Goal: Obtain resource: Download file/media

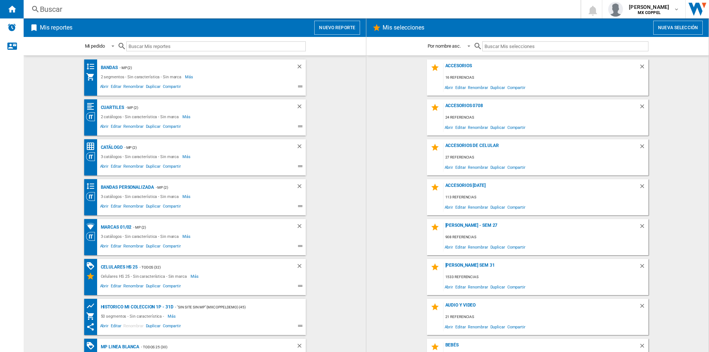
click at [675, 27] on button "Nueva selección" at bounding box center [677, 28] width 49 height 14
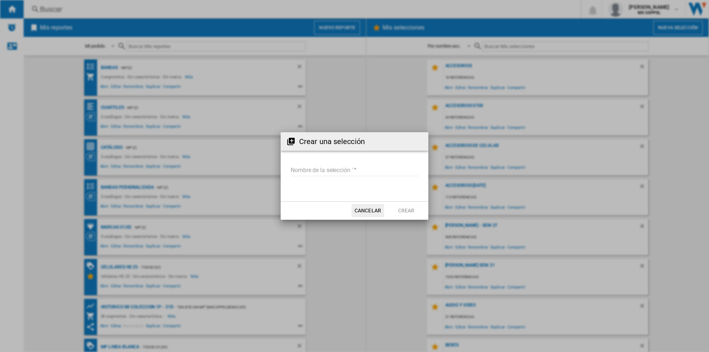
click at [358, 170] on input "Nombre de la selección '" at bounding box center [354, 170] width 128 height 11
type input "**********"
click at [416, 213] on button "Crear" at bounding box center [406, 210] width 32 height 13
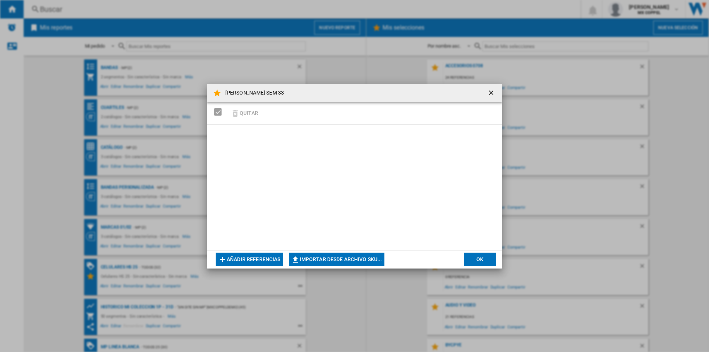
click at [361, 264] on button "Importar desde archivo SKU..." at bounding box center [337, 258] width 96 height 13
type input "**********"
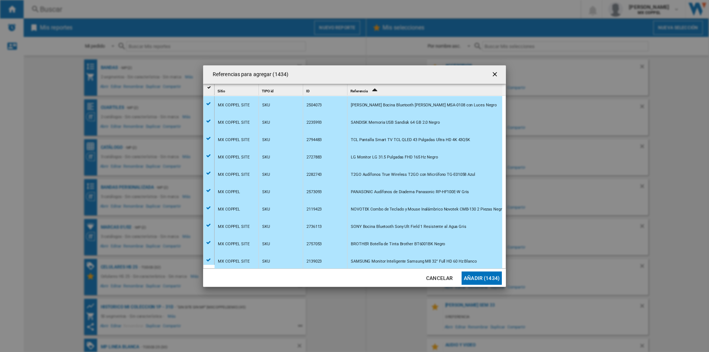
click at [493, 278] on button "Añadir (1434)" at bounding box center [481, 277] width 40 height 13
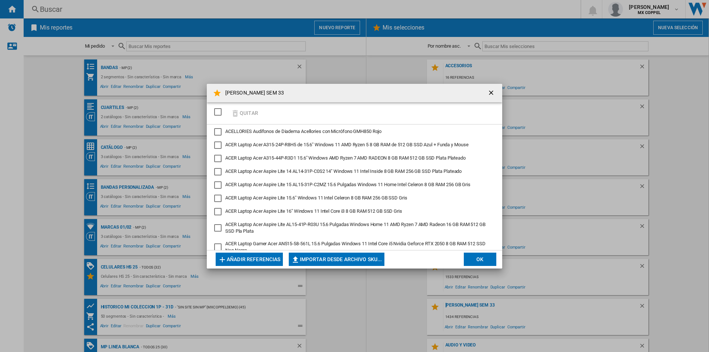
click at [483, 250] on md-dialog-actions "Añadir referencias Importar desde archivo SKU... Importar manualmente... OK" at bounding box center [354, 259] width 295 height 18
click at [482, 257] on button "OK" at bounding box center [479, 258] width 32 height 13
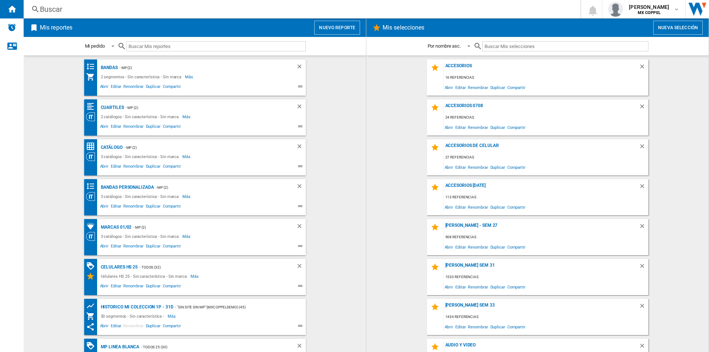
click at [345, 35] on div "Mis reportes Nuevo reporte" at bounding box center [195, 27] width 342 height 18
click at [347, 29] on button "Nuevo reporte" at bounding box center [337, 28] width 46 height 14
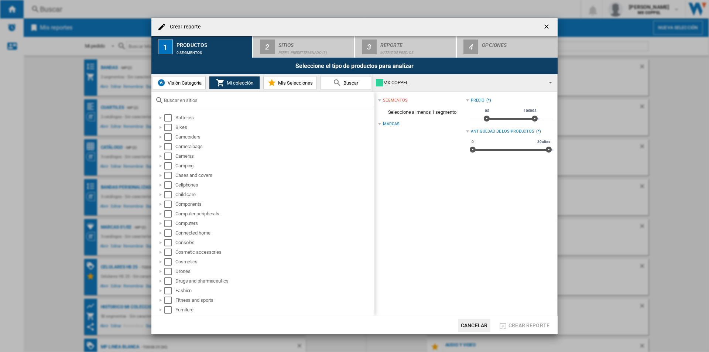
click at [275, 83] on md-icon at bounding box center [271, 82] width 9 height 9
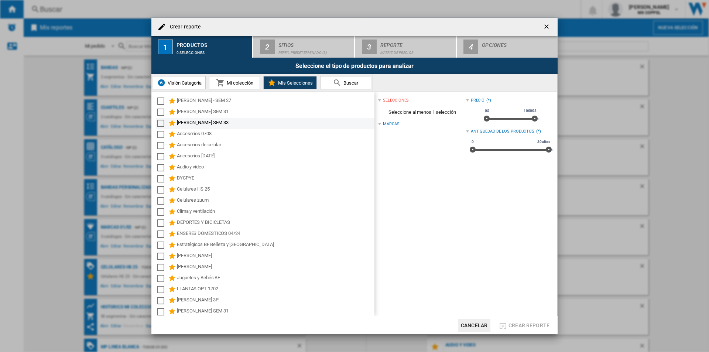
click at [158, 121] on div "Select" at bounding box center [160, 123] width 7 height 7
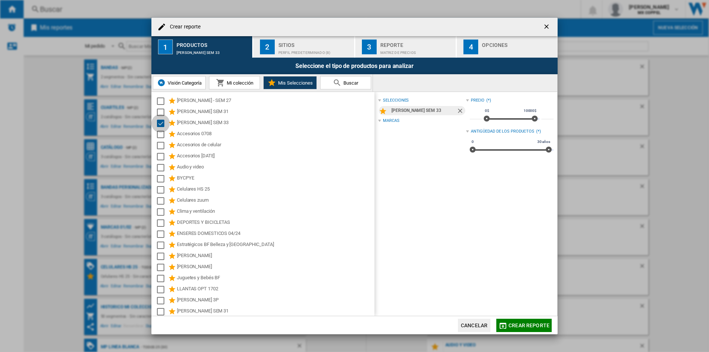
click at [279, 51] on div "Perfil predeterminado (8)" at bounding box center [314, 51] width 73 height 8
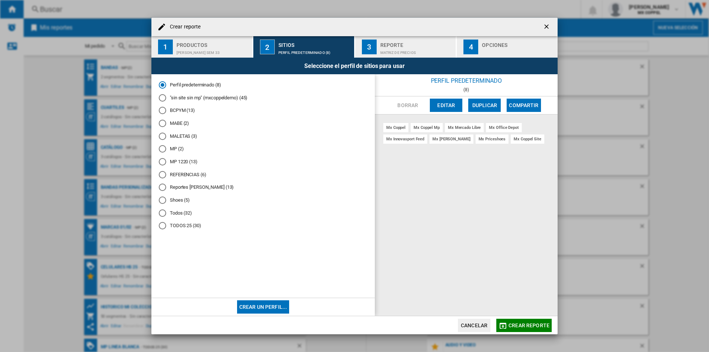
click at [163, 189] on div "Reportes Oscar Lopez (13)" at bounding box center [162, 186] width 7 height 7
click at [387, 50] on div "Matriz de precios" at bounding box center [416, 51] width 73 height 8
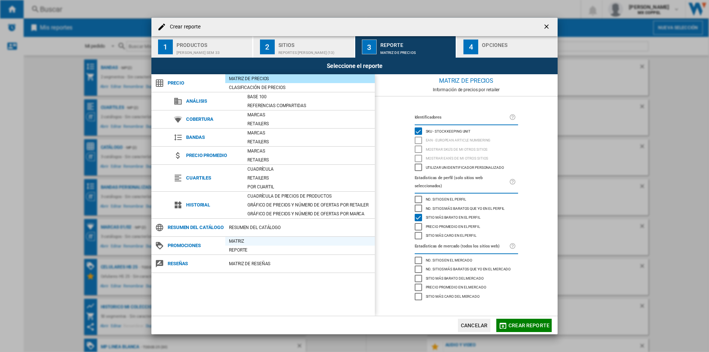
click at [235, 245] on div "Matriz" at bounding box center [299, 240] width 149 height 7
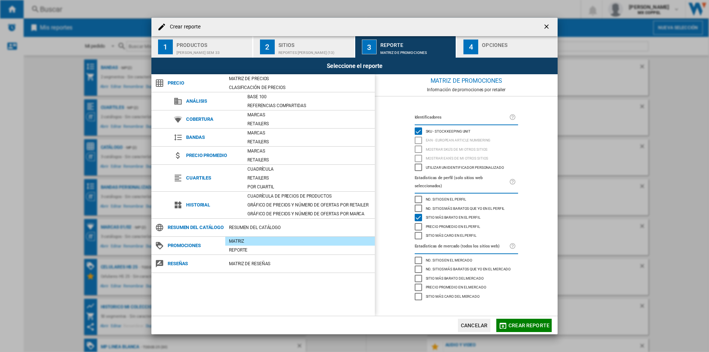
click at [472, 47] on div "4" at bounding box center [470, 46] width 15 height 15
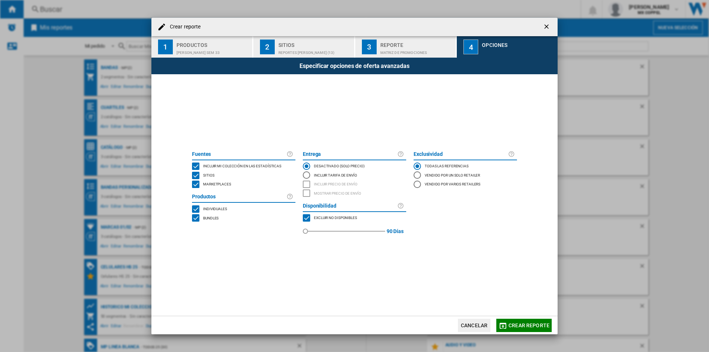
click at [194, 186] on div "MARKETPLACES" at bounding box center [195, 183] width 7 height 7
click at [196, 219] on div "BUNDLES" at bounding box center [195, 217] width 7 height 7
click at [520, 321] on button "Crear reporte" at bounding box center [523, 324] width 55 height 13
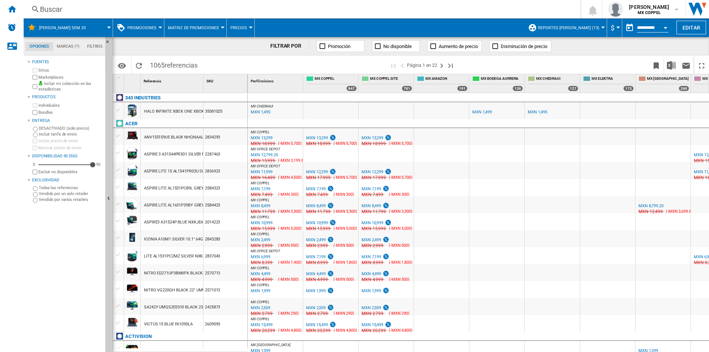
click at [657, 26] on input "**********" at bounding box center [652, 28] width 31 height 7
click at [668, 26] on button "Open calendar" at bounding box center [664, 26] width 13 height 13
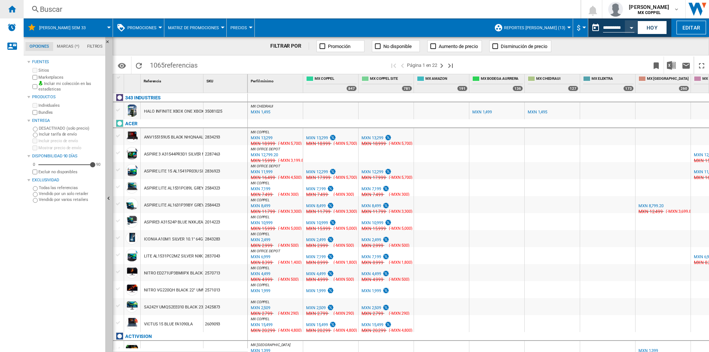
type input "**********"
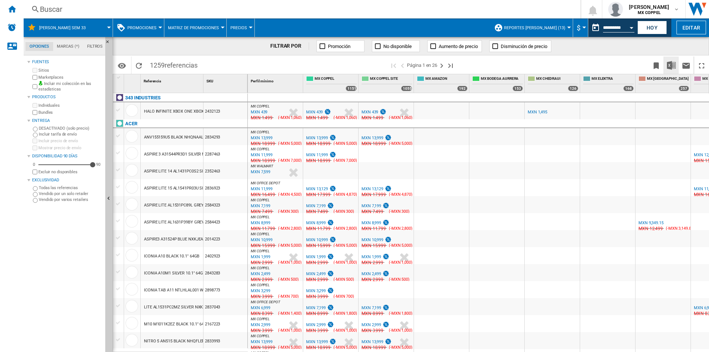
click at [672, 66] on img "Descargar en Excel" at bounding box center [670, 65] width 9 height 9
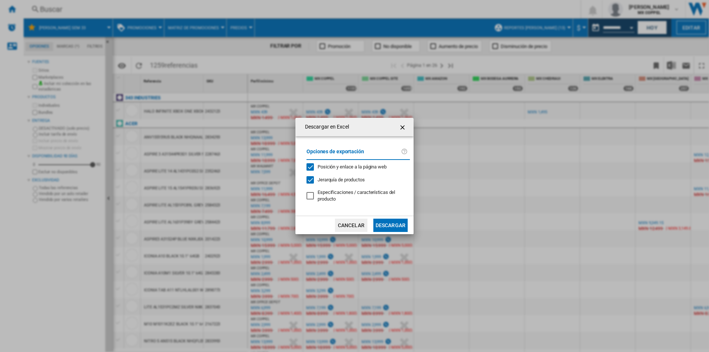
click at [392, 222] on button "Descargar" at bounding box center [390, 224] width 34 height 13
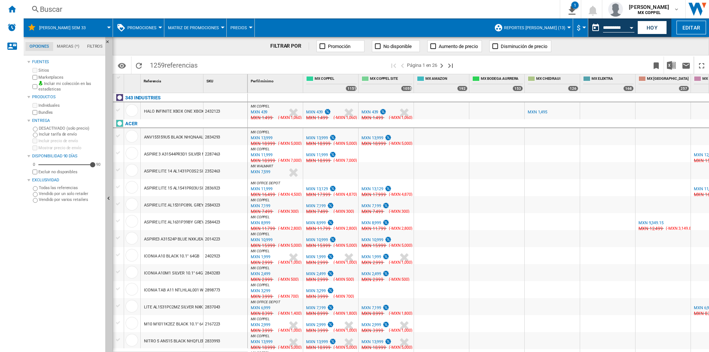
click at [606, 21] on md-datepicker "**********" at bounding box center [614, 27] width 53 height 15
drag, startPoint x: 607, startPoint y: 25, endPoint x: 606, endPoint y: 39, distance: 14.1
click at [607, 25] on input "**********" at bounding box center [618, 28] width 31 height 7
click at [628, 30] on button "Open calendar" at bounding box center [630, 26] width 13 height 13
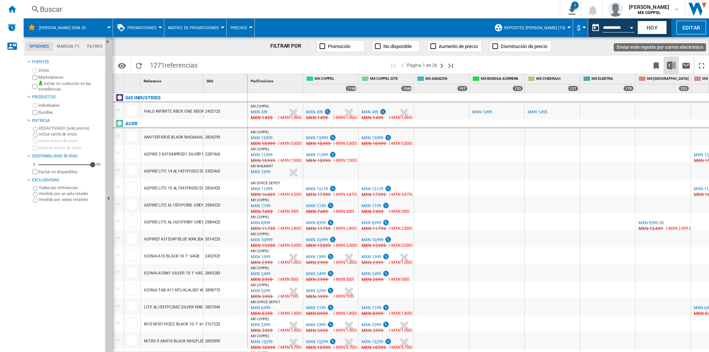
click at [670, 68] on img "Descargar en Excel" at bounding box center [670, 65] width 9 height 9
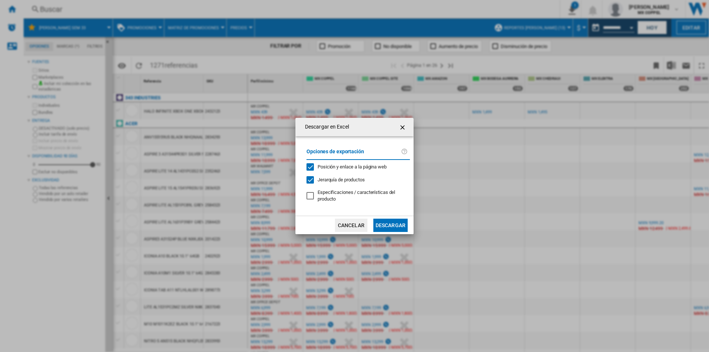
click at [392, 223] on button "Descargar" at bounding box center [390, 224] width 34 height 13
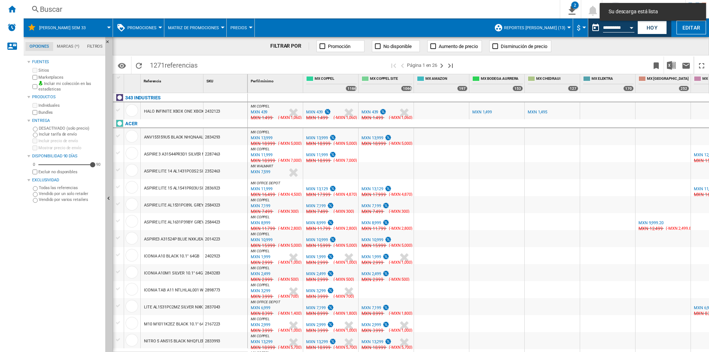
click at [501, 67] on span at bounding box center [554, 64] width 188 height 17
click at [627, 28] on button "Open calendar" at bounding box center [630, 26] width 13 height 13
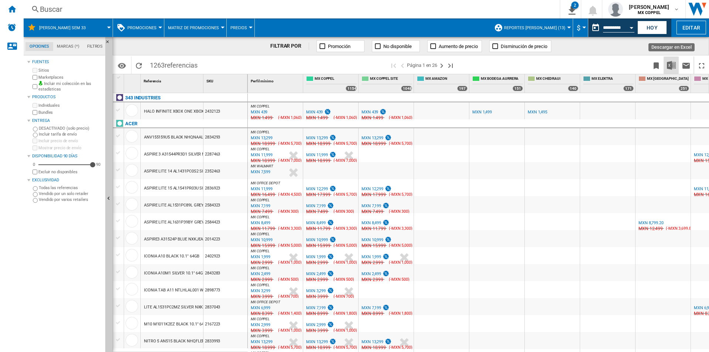
click at [668, 61] on button "Descargar en Excel" at bounding box center [671, 64] width 15 height 17
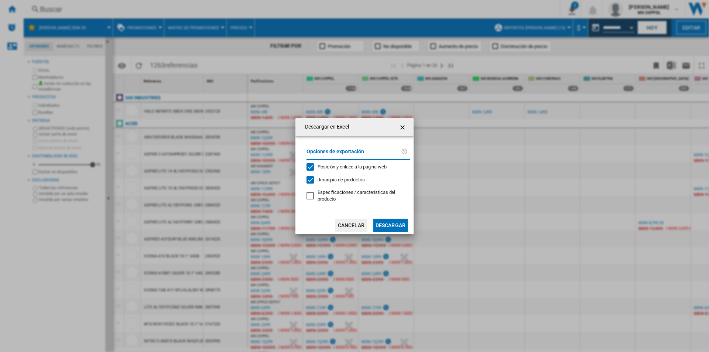
click at [401, 226] on button "Descargar" at bounding box center [390, 224] width 34 height 13
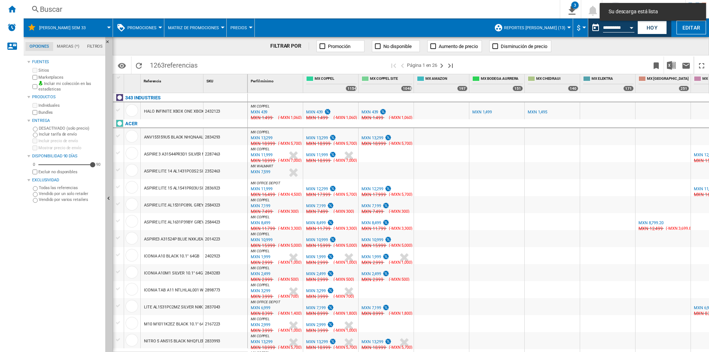
click at [504, 64] on span at bounding box center [554, 64] width 188 height 17
click at [620, 30] on input "**********" at bounding box center [618, 28] width 31 height 7
click at [631, 28] on button "Open calendar" at bounding box center [630, 26] width 13 height 13
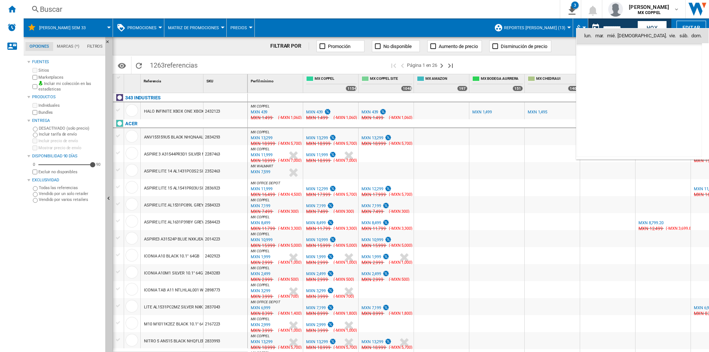
scroll to position [3520, 0]
click at [693, 83] on span "17" at bounding box center [687, 84] width 15 height 15
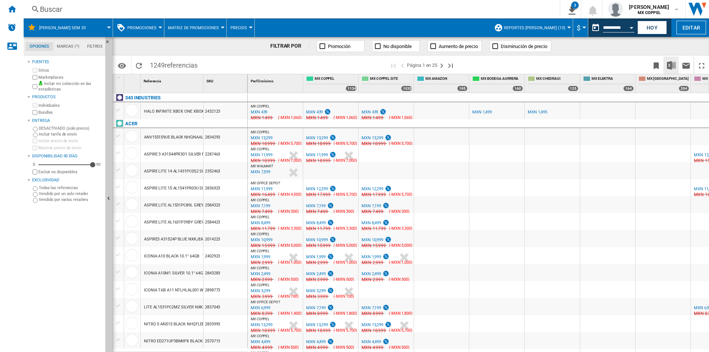
click at [673, 66] on img "Descargar en Excel" at bounding box center [670, 65] width 9 height 9
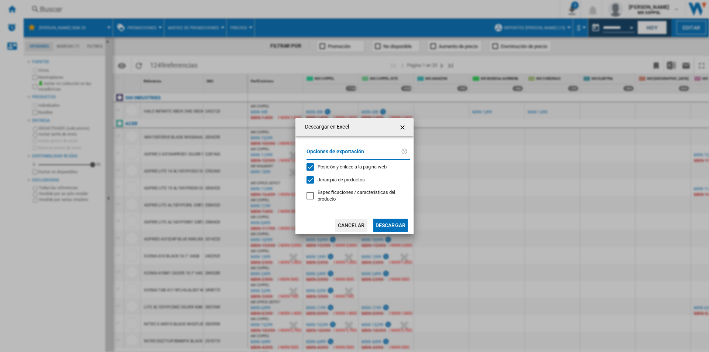
click at [399, 222] on button "Descargar" at bounding box center [390, 224] width 34 height 13
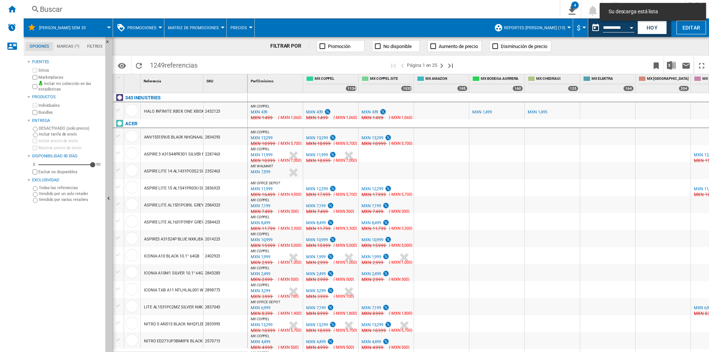
click at [500, 56] on div "Identificadores SKU - Stock Keeping Unit EAN - European Article Numbering Mostr…" at bounding box center [411, 64] width 596 height 18
click at [630, 27] on div "Open calendar" at bounding box center [631, 28] width 4 height 2
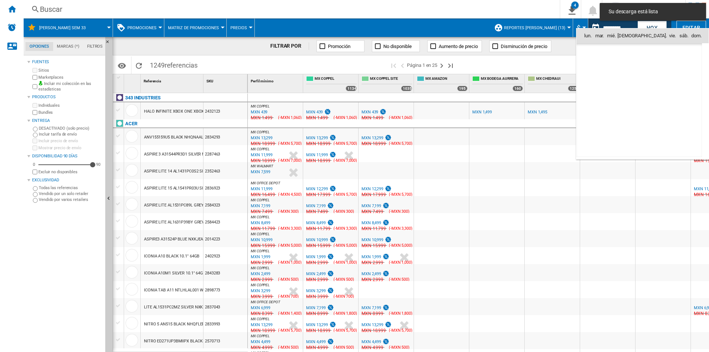
scroll to position [3520, 0]
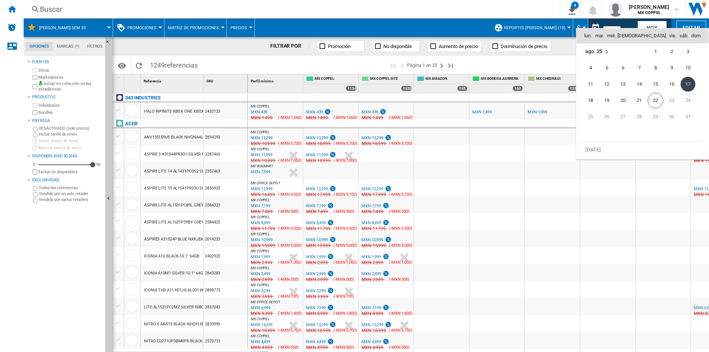
click at [517, 63] on div at bounding box center [354, 176] width 709 height 352
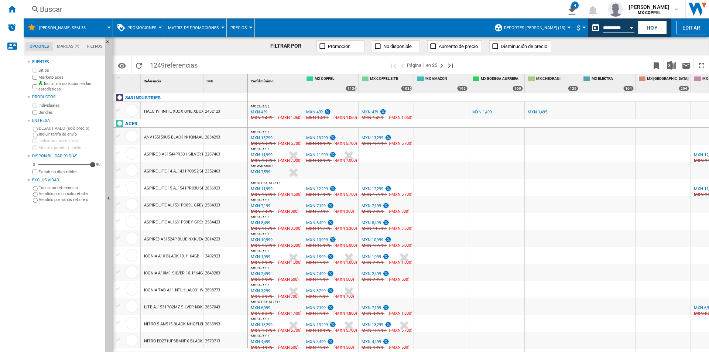
click at [627, 26] on button "Open calendar" at bounding box center [630, 26] width 13 height 13
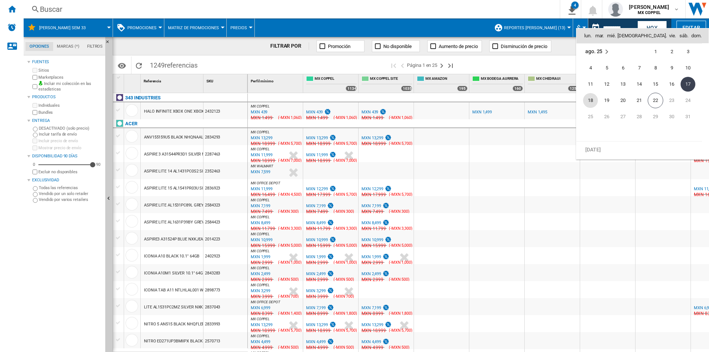
click at [594, 103] on span "18" at bounding box center [590, 100] width 15 height 15
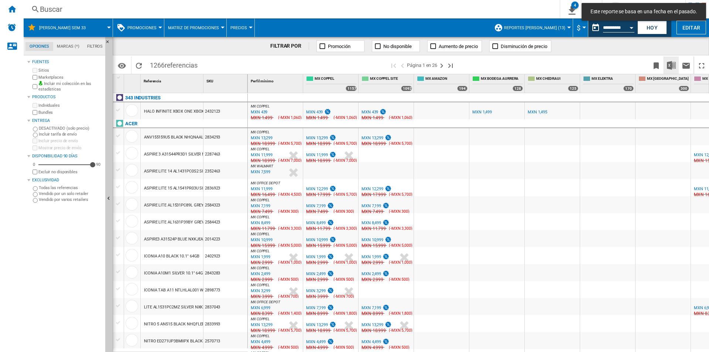
click at [671, 66] on img "Descargar en Excel" at bounding box center [670, 65] width 9 height 9
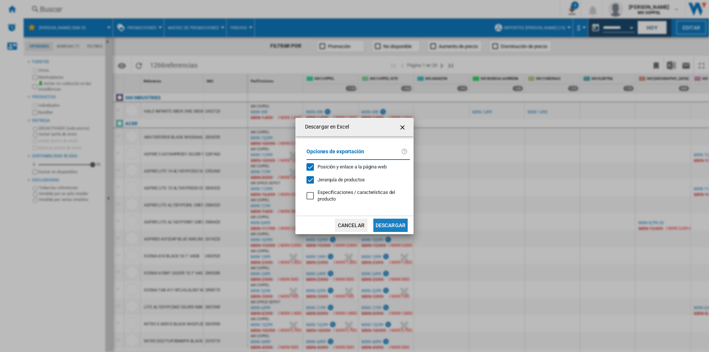
click at [381, 225] on button "Descargar" at bounding box center [390, 224] width 34 height 13
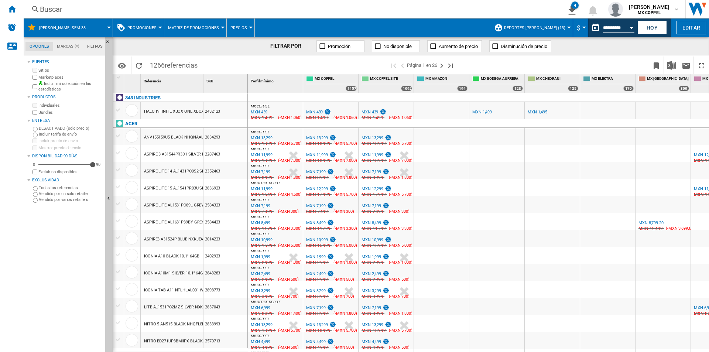
click at [522, 64] on span at bounding box center [554, 64] width 188 height 17
click at [622, 31] on input "**********" at bounding box center [618, 28] width 31 height 7
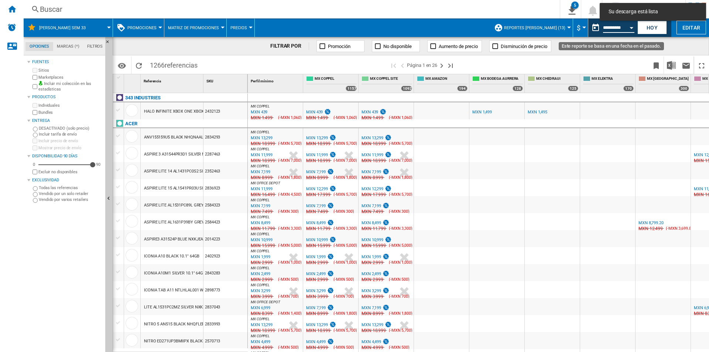
drag, startPoint x: 509, startPoint y: 64, endPoint x: 627, endPoint y: 28, distance: 123.5
click at [509, 64] on span at bounding box center [554, 64] width 188 height 17
click at [627, 28] on button "Open calendar" at bounding box center [630, 26] width 13 height 13
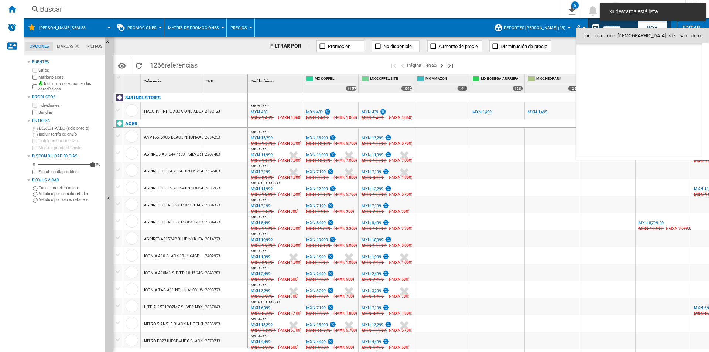
scroll to position [3520, 0]
click at [608, 100] on span "19" at bounding box center [606, 100] width 15 height 15
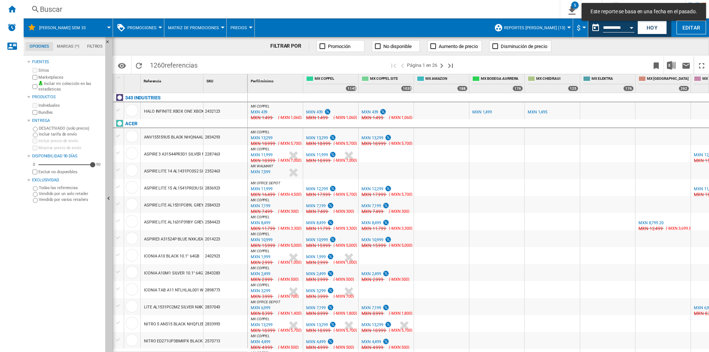
drag, startPoint x: 480, startPoint y: 65, endPoint x: 681, endPoint y: 63, distance: 201.5
click at [480, 65] on span at bounding box center [554, 64] width 188 height 17
click at [669, 69] on img "Descargar en Excel" at bounding box center [670, 65] width 9 height 9
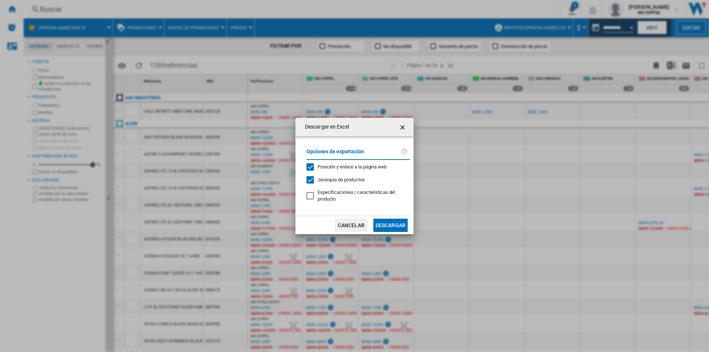
click at [389, 229] on button "Descargar" at bounding box center [390, 224] width 34 height 13
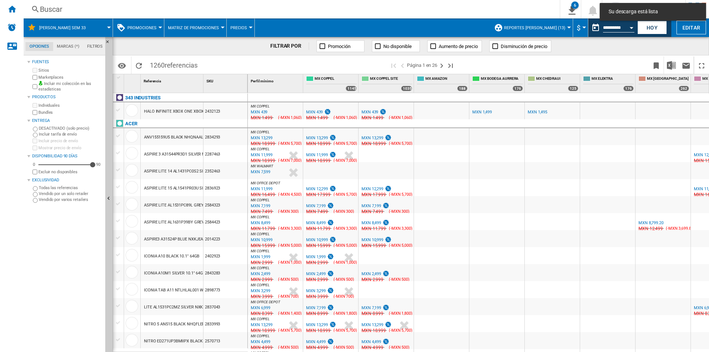
drag, startPoint x: 494, startPoint y: 63, endPoint x: 605, endPoint y: 41, distance: 112.8
click at [494, 63] on span at bounding box center [554, 64] width 188 height 17
click at [624, 28] on input "**********" at bounding box center [618, 28] width 31 height 7
click at [631, 27] on div "Open calendar" at bounding box center [631, 28] width 4 height 2
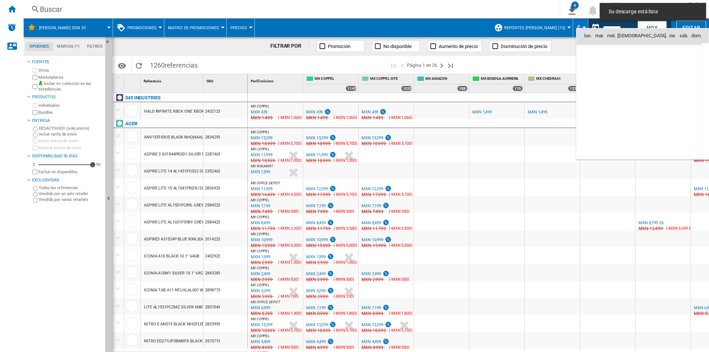
scroll to position [3520, 0]
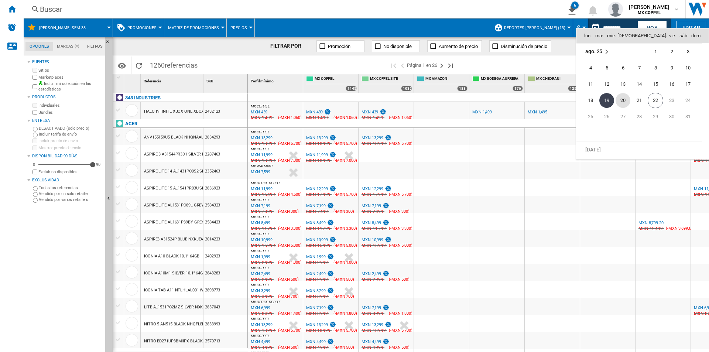
click at [623, 102] on span "20" at bounding box center [622, 100] width 15 height 15
type input "**********"
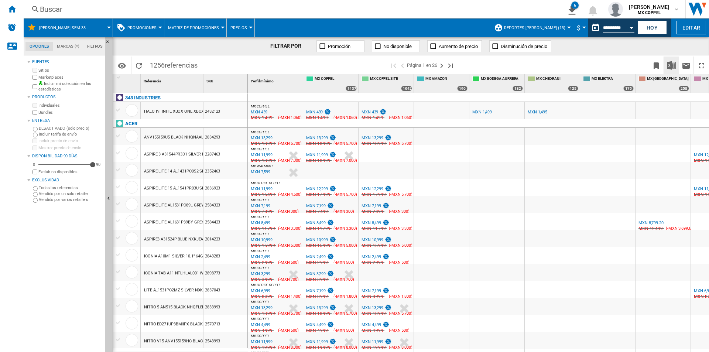
click at [670, 64] on img "Descargar en Excel" at bounding box center [670, 65] width 9 height 9
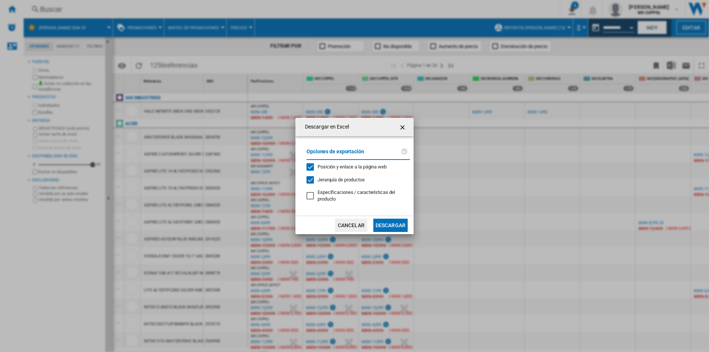
click at [384, 224] on button "Descargar" at bounding box center [390, 224] width 34 height 13
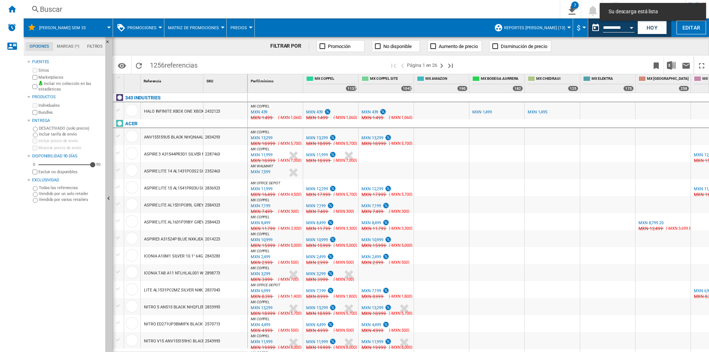
click at [518, 63] on span at bounding box center [554, 64] width 188 height 17
click at [628, 27] on button "Open calendar" at bounding box center [630, 26] width 13 height 13
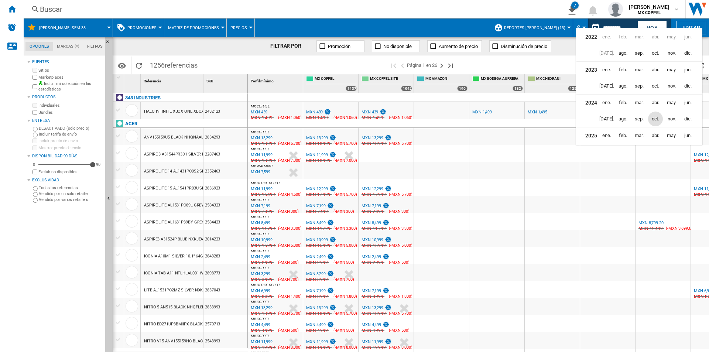
scroll to position [18, 0]
click at [624, 103] on span "ago." at bounding box center [622, 100] width 15 height 15
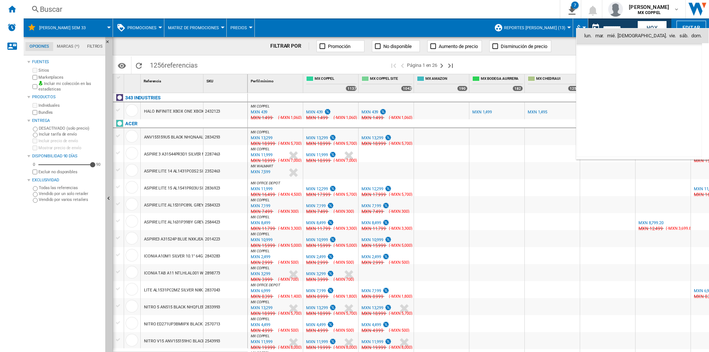
scroll to position [2347, 0]
click at [627, 84] on span "14" at bounding box center [622, 84] width 15 height 15
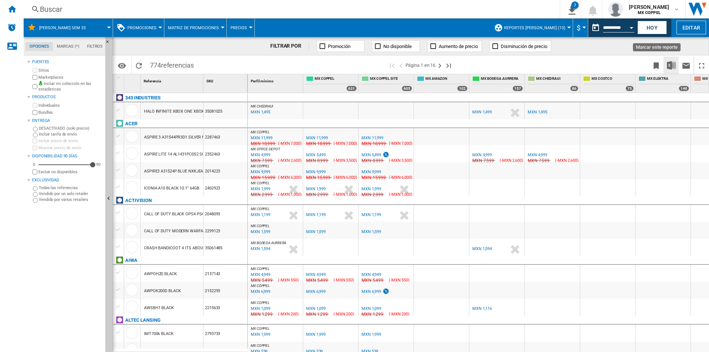
click at [669, 66] on img "Descargar en Excel" at bounding box center [670, 65] width 9 height 9
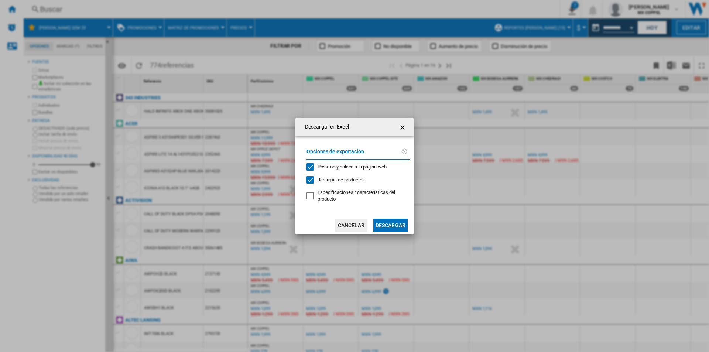
click at [381, 226] on button "Descargar" at bounding box center [390, 224] width 34 height 13
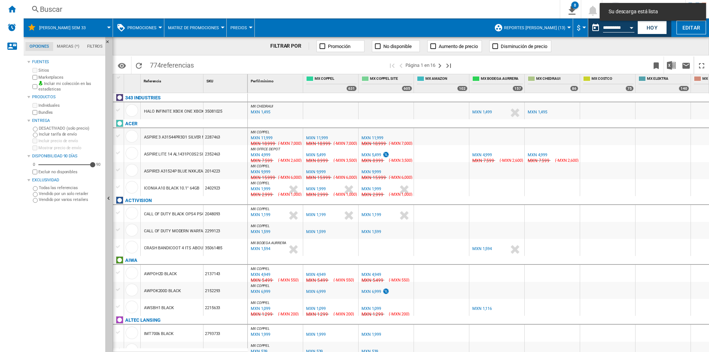
click at [516, 64] on span at bounding box center [553, 64] width 190 height 17
click at [628, 30] on button "Open calendar" at bounding box center [630, 26] width 13 height 13
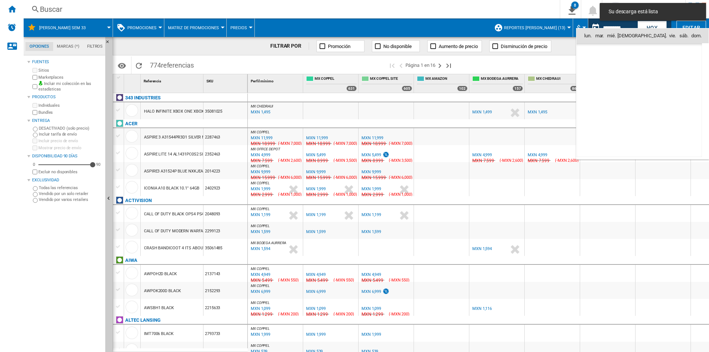
scroll to position [2347, 0]
click at [641, 85] on span "15" at bounding box center [638, 84] width 15 height 15
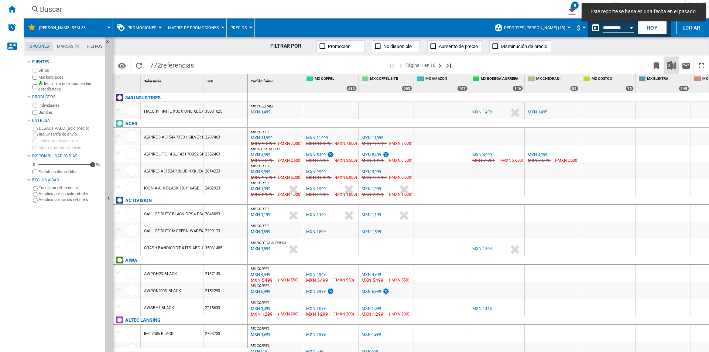
click at [673, 66] on img "Descargar en Excel" at bounding box center [670, 65] width 9 height 9
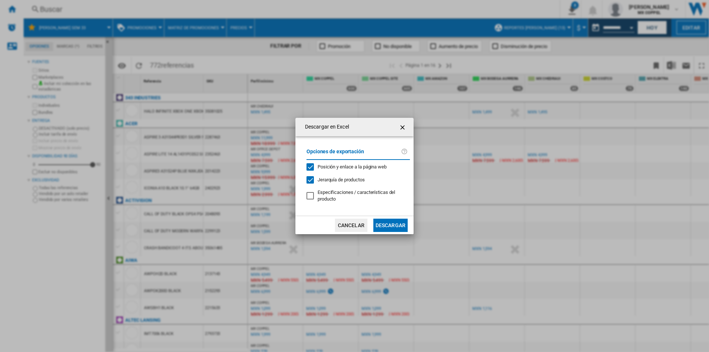
click at [381, 223] on button "Descargar" at bounding box center [390, 224] width 34 height 13
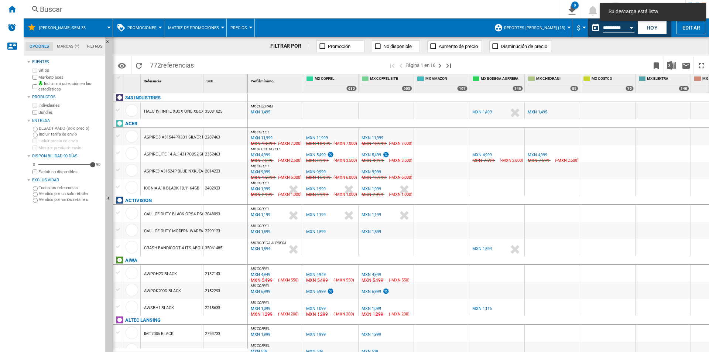
click at [492, 66] on span at bounding box center [553, 64] width 190 height 17
click at [631, 27] on div "Open calendar" at bounding box center [631, 28] width 4 height 2
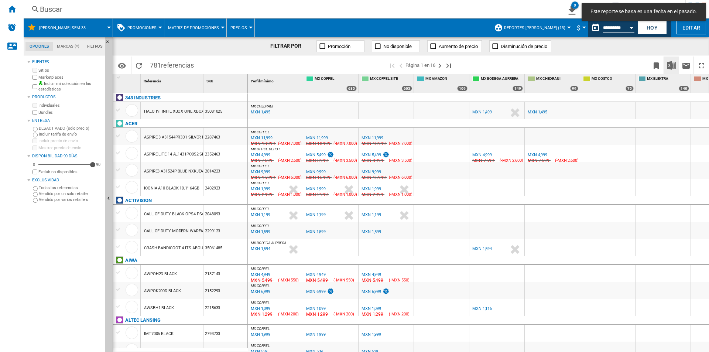
click at [671, 64] on img "Descargar en Excel" at bounding box center [670, 65] width 9 height 9
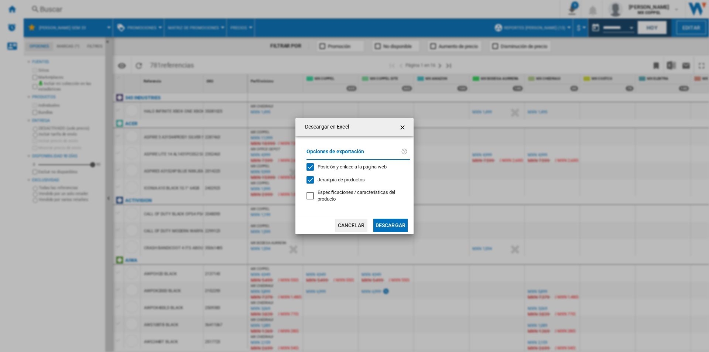
click at [394, 220] on button "Descargar" at bounding box center [390, 224] width 34 height 13
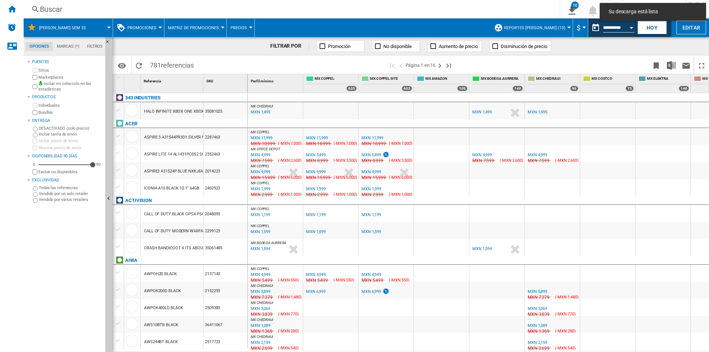
click at [518, 61] on span at bounding box center [553, 64] width 190 height 17
click at [631, 27] on div "Open calendar" at bounding box center [631, 28] width 4 height 2
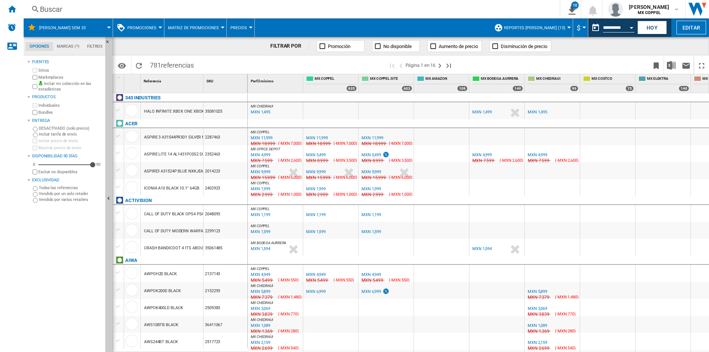
type input "**********"
click at [671, 63] on img "Descargar en Excel" at bounding box center [670, 65] width 9 height 9
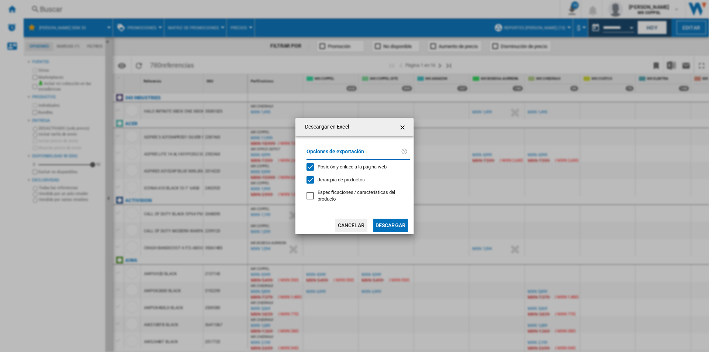
click at [395, 220] on button "Descargar" at bounding box center [390, 224] width 34 height 13
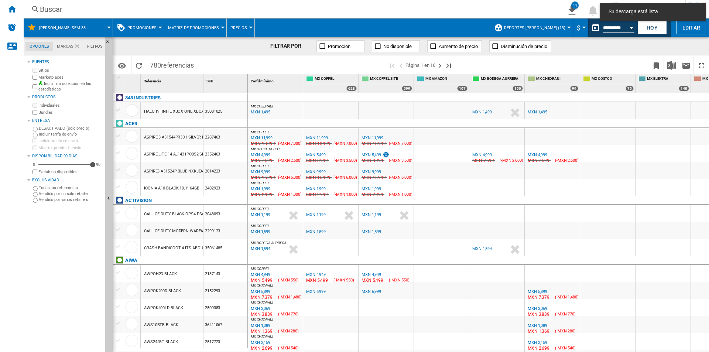
click at [513, 60] on span at bounding box center [553, 64] width 190 height 17
click at [628, 28] on button "Open calendar" at bounding box center [630, 26] width 13 height 13
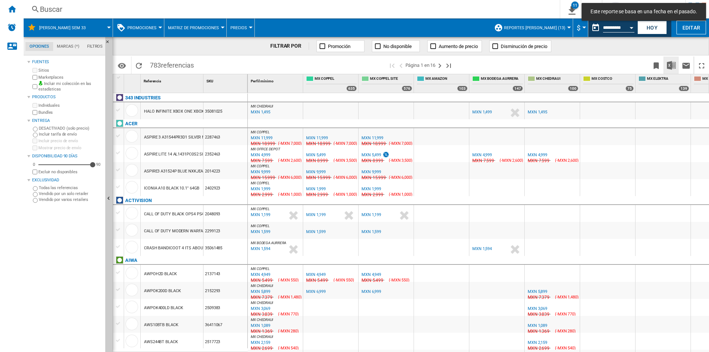
click at [674, 66] on img "Descargar en Excel" at bounding box center [670, 65] width 9 height 9
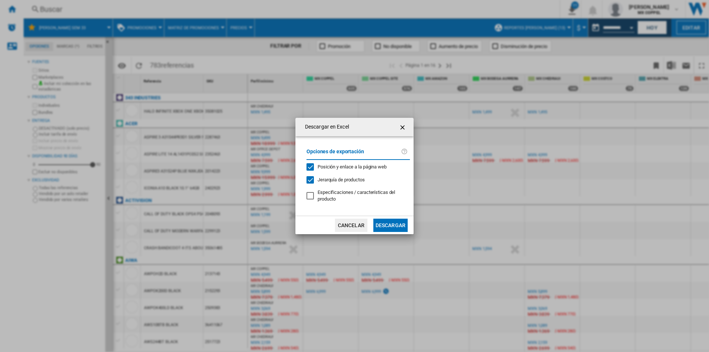
click at [388, 218] on button "Descargar" at bounding box center [390, 224] width 34 height 13
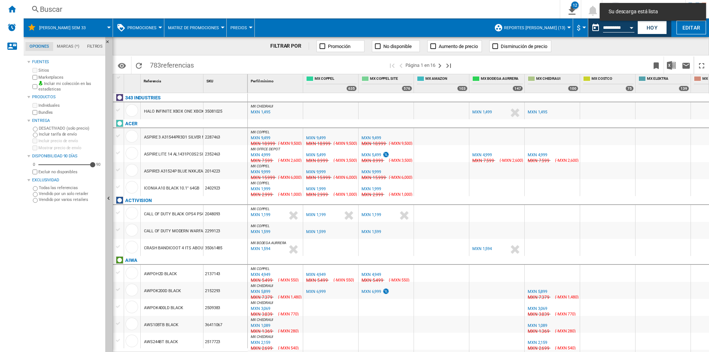
click at [488, 61] on span at bounding box center [553, 64] width 190 height 17
click at [630, 30] on button "Open calendar" at bounding box center [630, 26] width 13 height 13
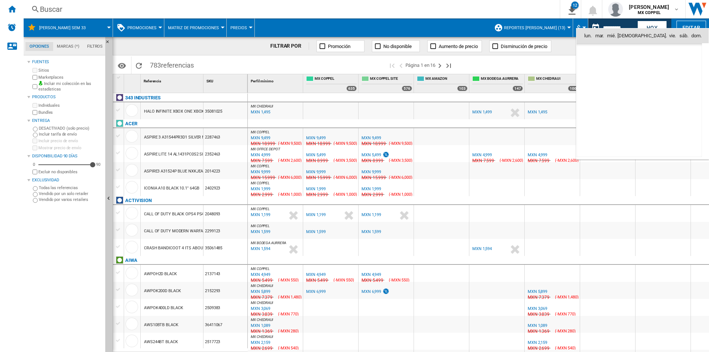
type input "**********"
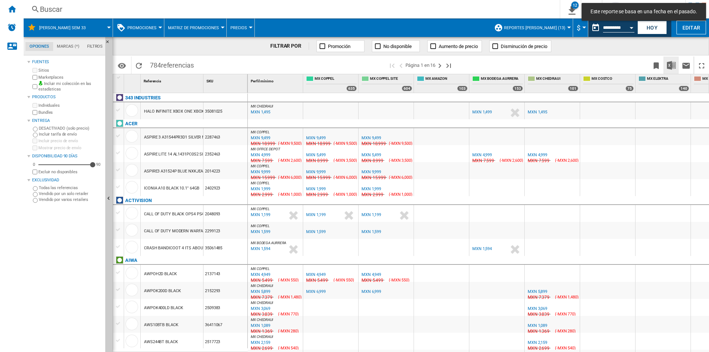
click at [672, 65] on img "Descargar en Excel" at bounding box center [670, 65] width 9 height 9
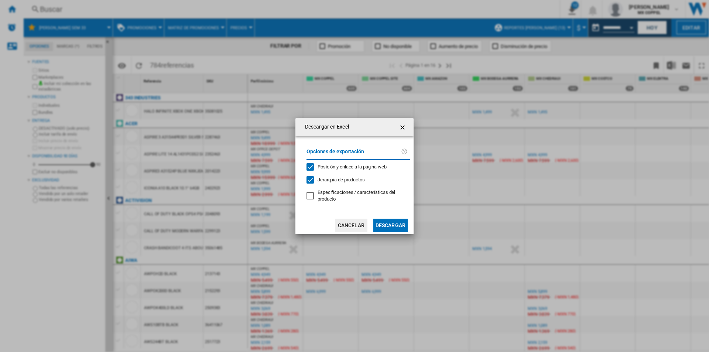
click at [387, 226] on button "Descargar" at bounding box center [390, 224] width 34 height 13
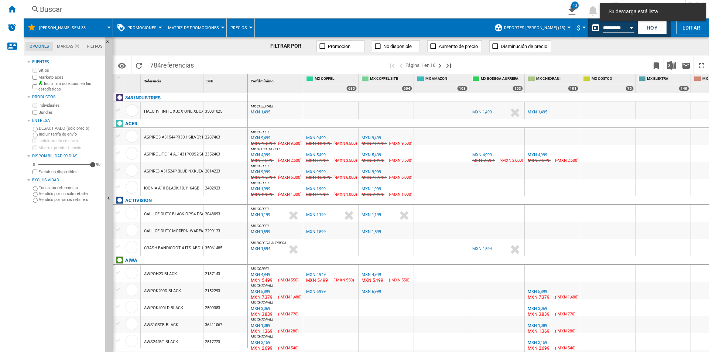
drag, startPoint x: 517, startPoint y: 64, endPoint x: 629, endPoint y: 27, distance: 118.2
click at [517, 64] on span at bounding box center [553, 64] width 190 height 17
click at [630, 26] on button "Open calendar" at bounding box center [630, 26] width 13 height 13
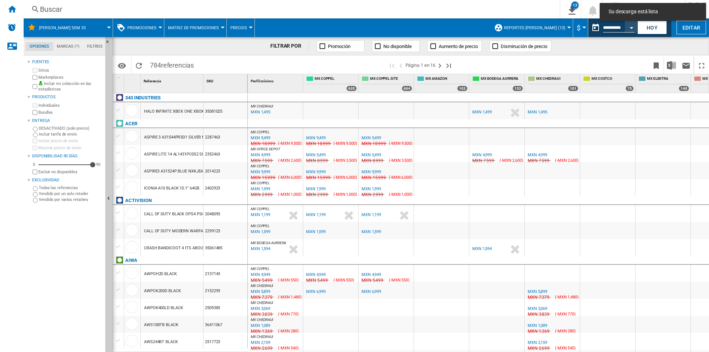
type input "**********"
click at [529, 62] on span at bounding box center [553, 64] width 190 height 17
click at [673, 66] on img "Descargar en Excel" at bounding box center [670, 65] width 9 height 9
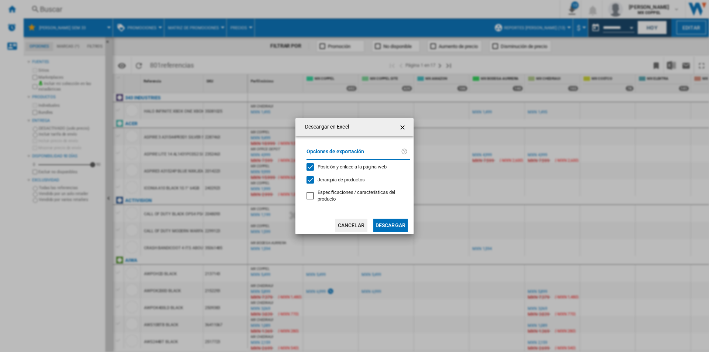
click at [389, 230] on button "Descargar" at bounding box center [390, 224] width 34 height 13
